Goal: Find specific page/section: Find specific page/section

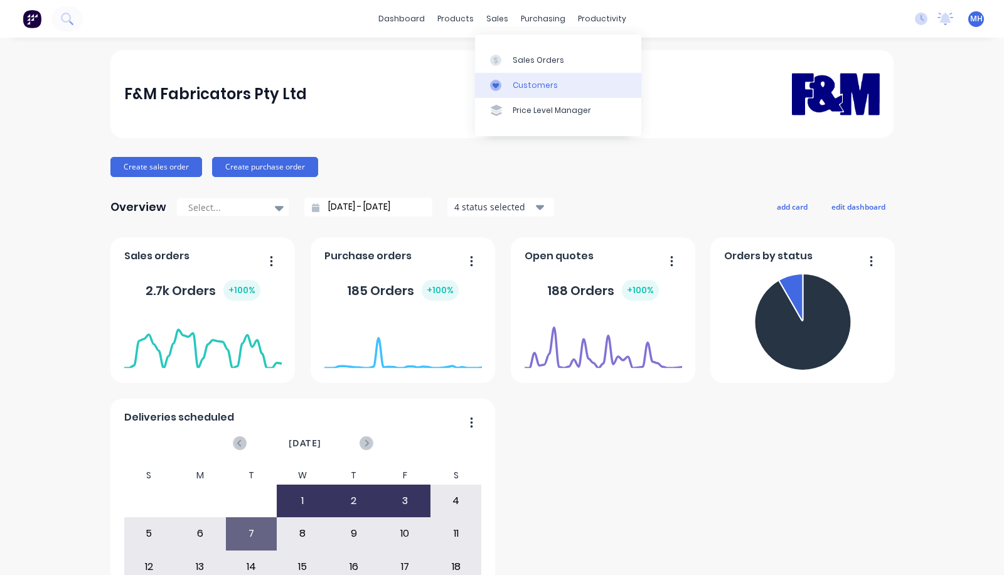
click at [535, 87] on div "Customers" at bounding box center [535, 85] width 45 height 11
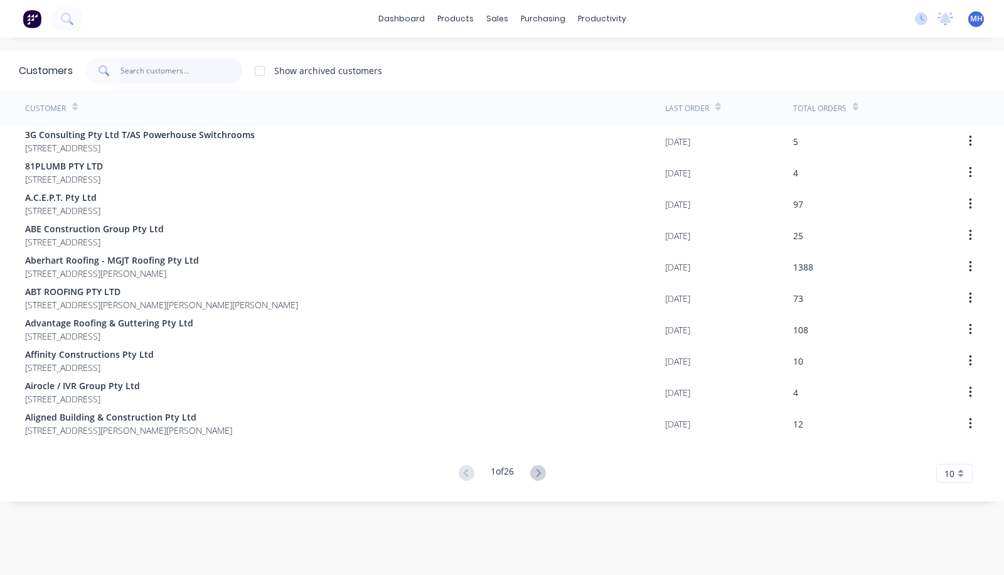
click at [163, 68] on input "text" at bounding box center [182, 70] width 122 height 25
click at [536, 475] on icon at bounding box center [538, 473] width 4 height 8
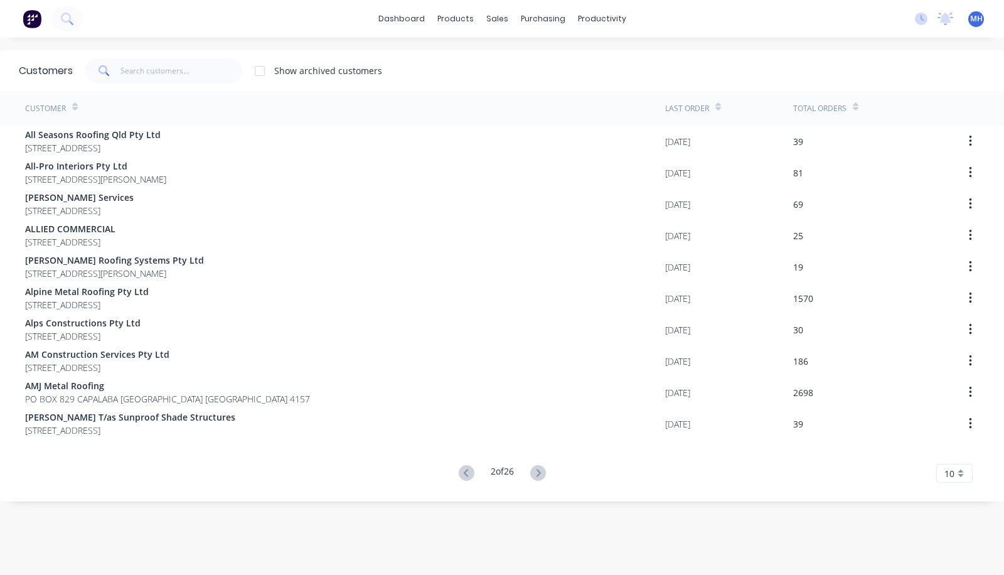
click at [536, 475] on icon at bounding box center [538, 473] width 4 height 8
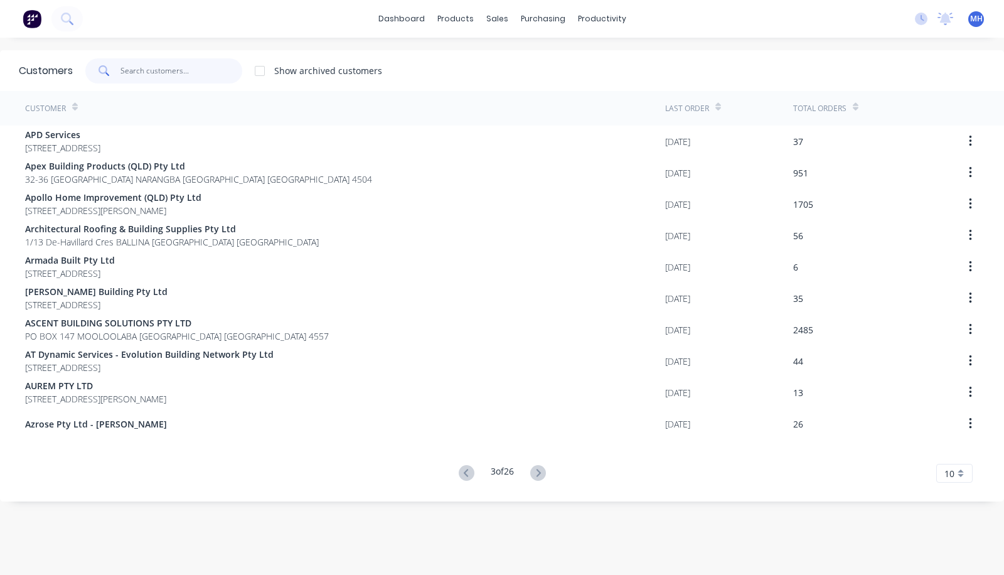
click at [149, 72] on input "text" at bounding box center [182, 70] width 122 height 25
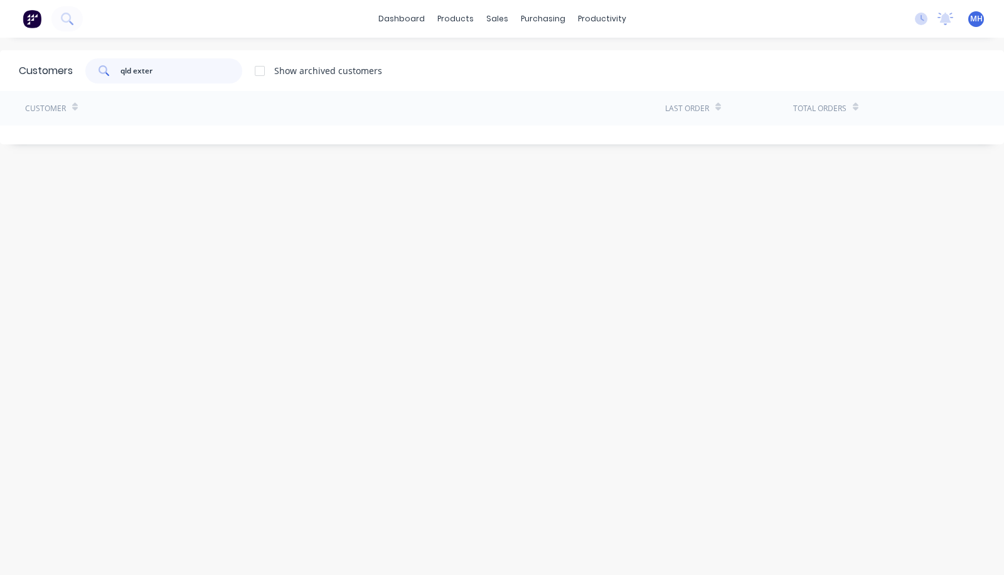
type input "qld exter"
drag, startPoint x: 180, startPoint y: 73, endPoint x: 51, endPoint y: 68, distance: 129.4
click at [51, 68] on div "Customers qld exter Show archived customers" at bounding box center [502, 70] width 1004 height 41
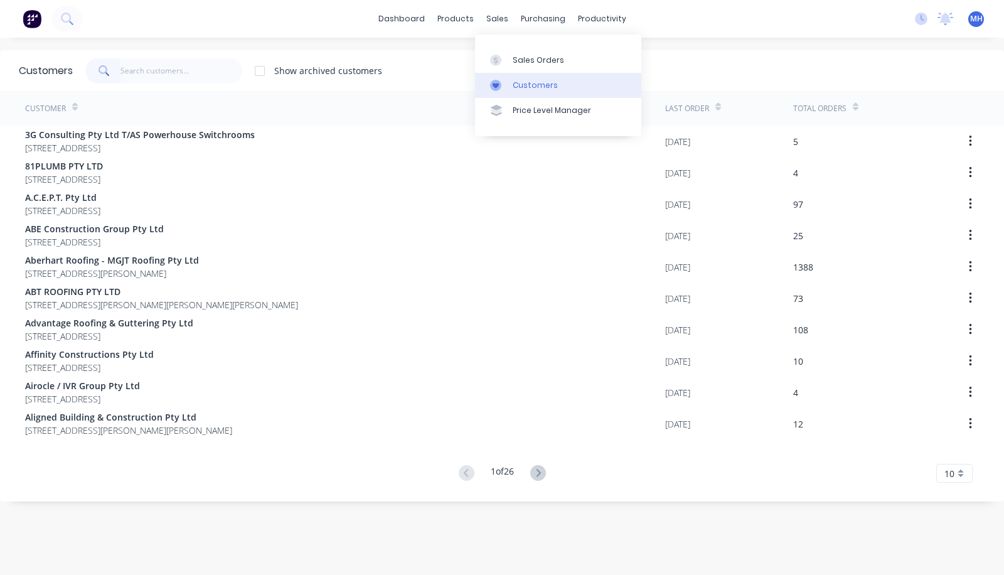
click at [517, 83] on div "Customers" at bounding box center [535, 85] width 45 height 11
click at [176, 72] on input "text" at bounding box center [182, 70] width 122 height 25
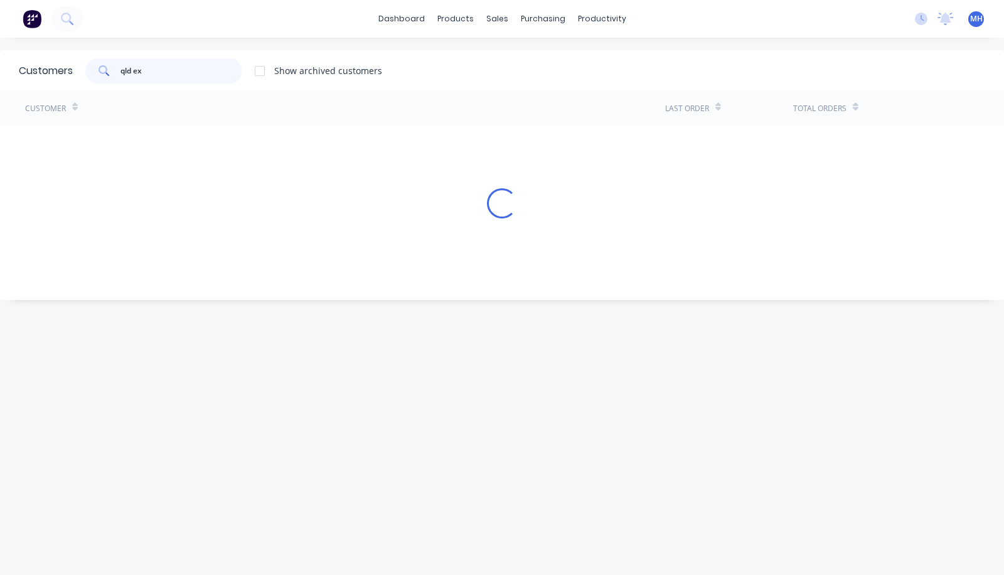
type input "qld ex"
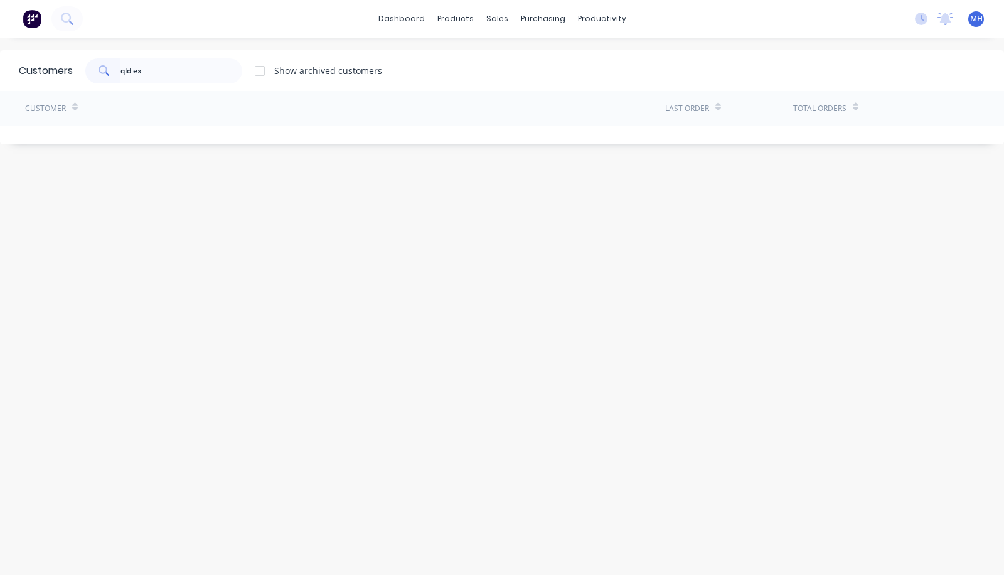
click at [266, 73] on div at bounding box center [259, 70] width 25 height 25
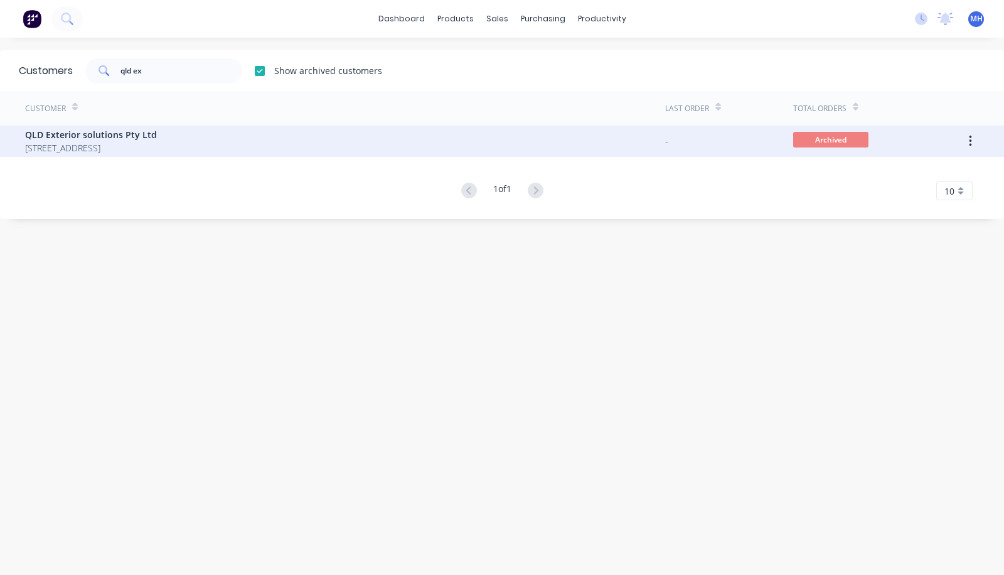
click at [157, 139] on span "QLD Exterior solutions Pty Ltd" at bounding box center [91, 134] width 132 height 13
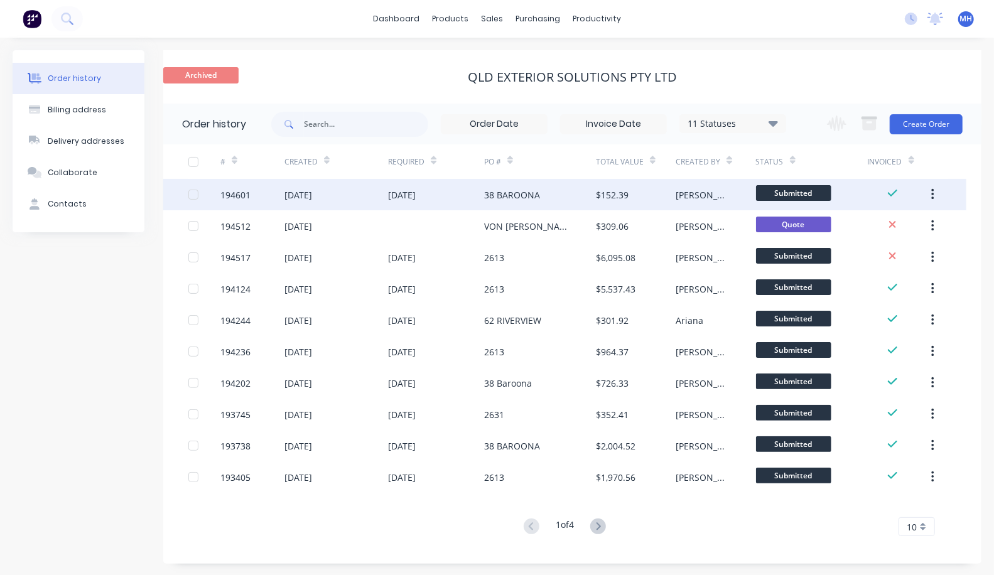
click at [545, 200] on div "38 BAROONA" at bounding box center [540, 194] width 112 height 31
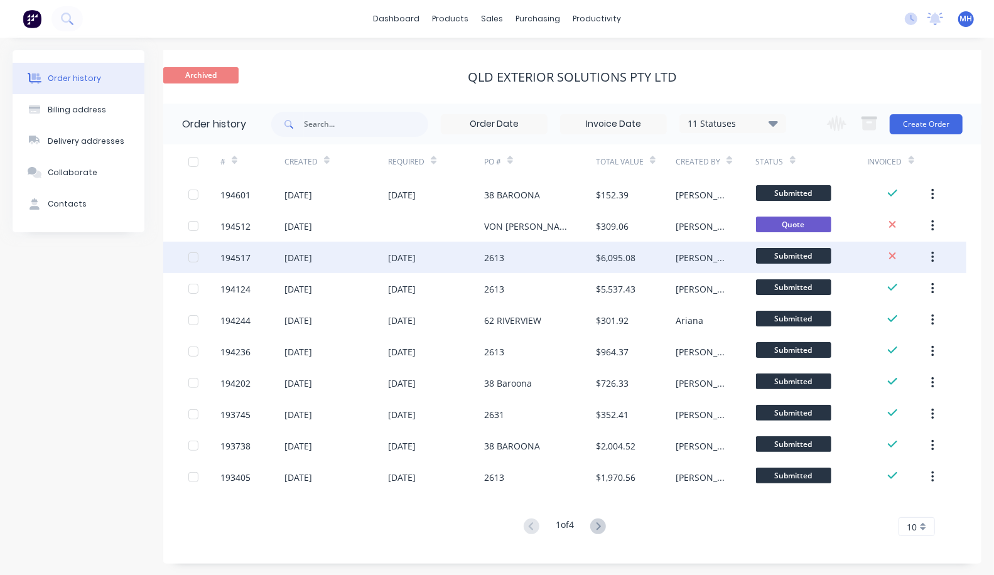
click at [493, 247] on div "2613" at bounding box center [540, 257] width 112 height 31
